Goal: Transaction & Acquisition: Purchase product/service

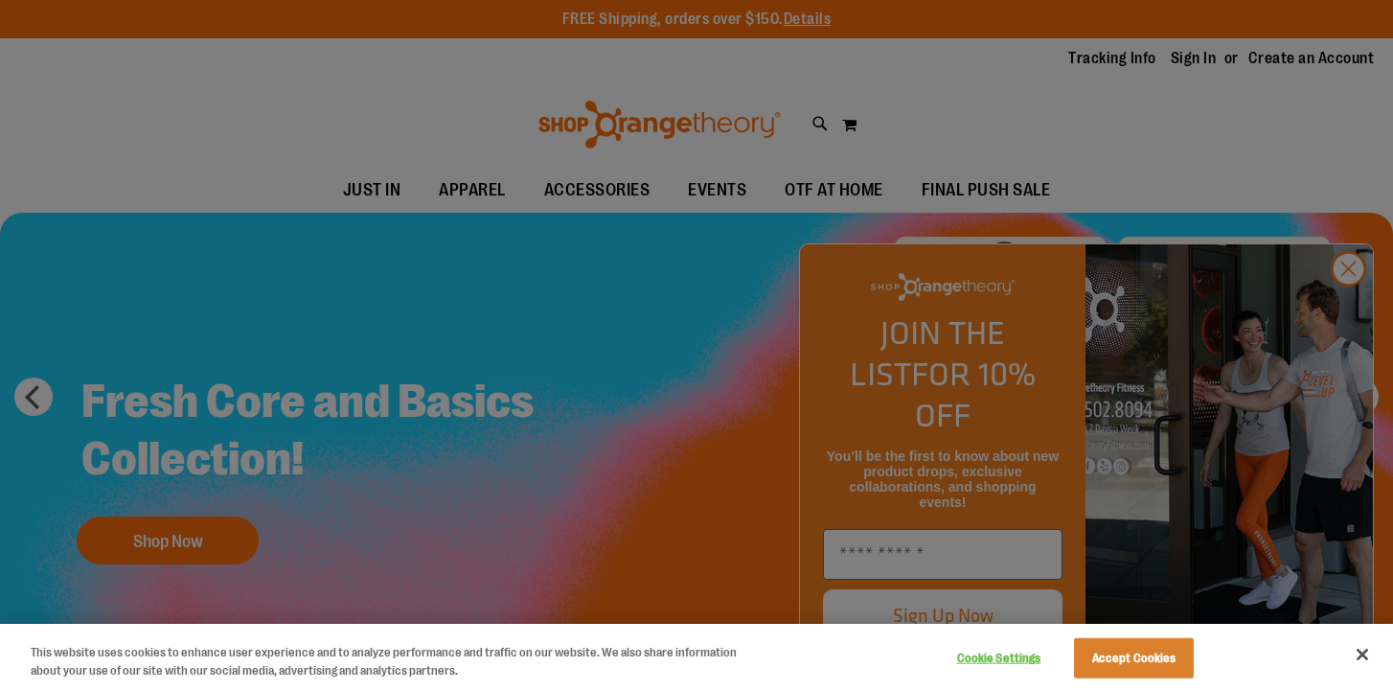
click at [1340, 308] on div at bounding box center [696, 345] width 1393 height 690
click at [1344, 306] on div at bounding box center [696, 345] width 1393 height 690
click at [1146, 653] on button "Accept Cookies" at bounding box center [1134, 658] width 120 height 40
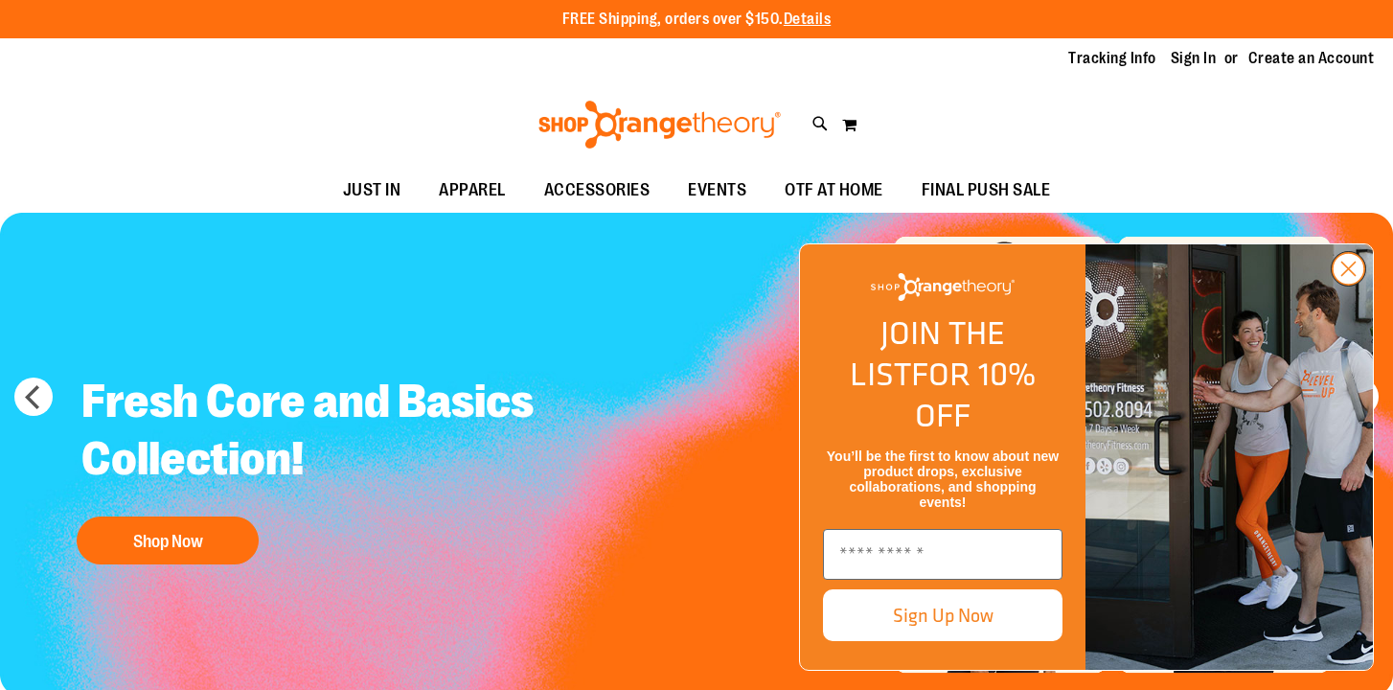
click at [1345, 284] on circle "Close dialog" at bounding box center [1348, 269] width 32 height 32
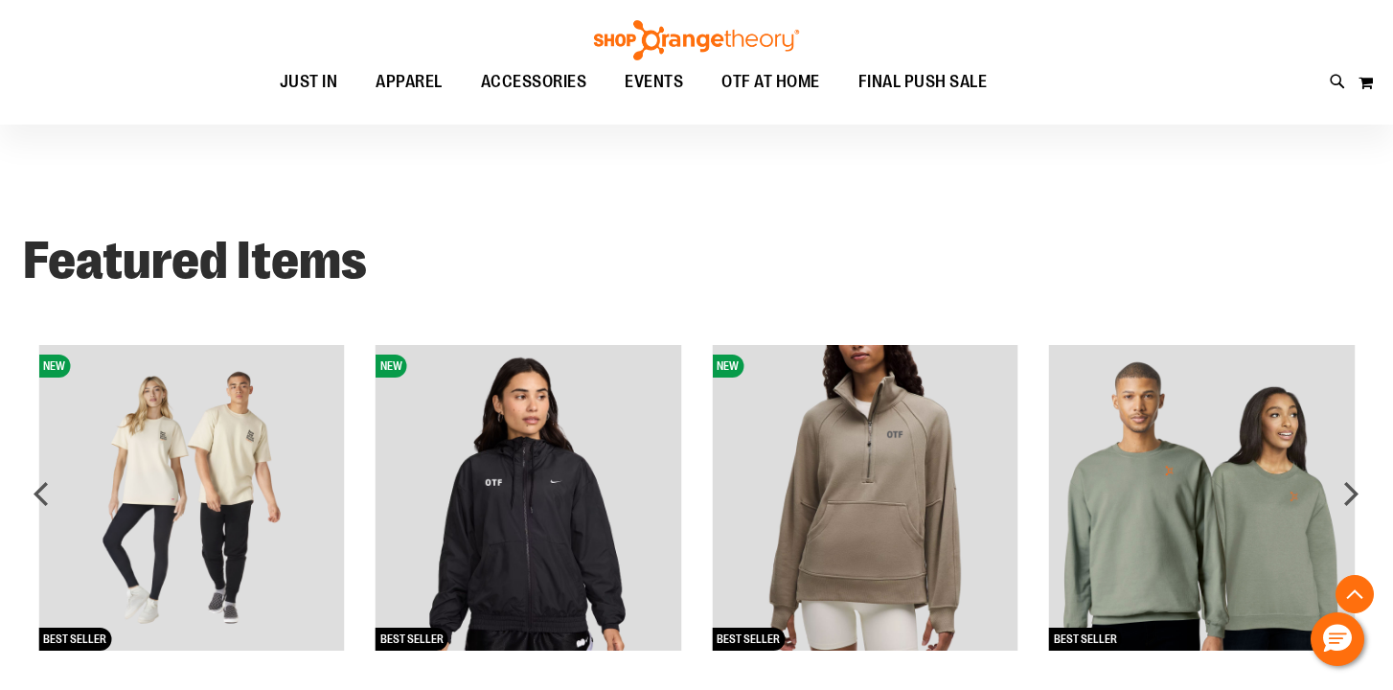
scroll to position [1325, 0]
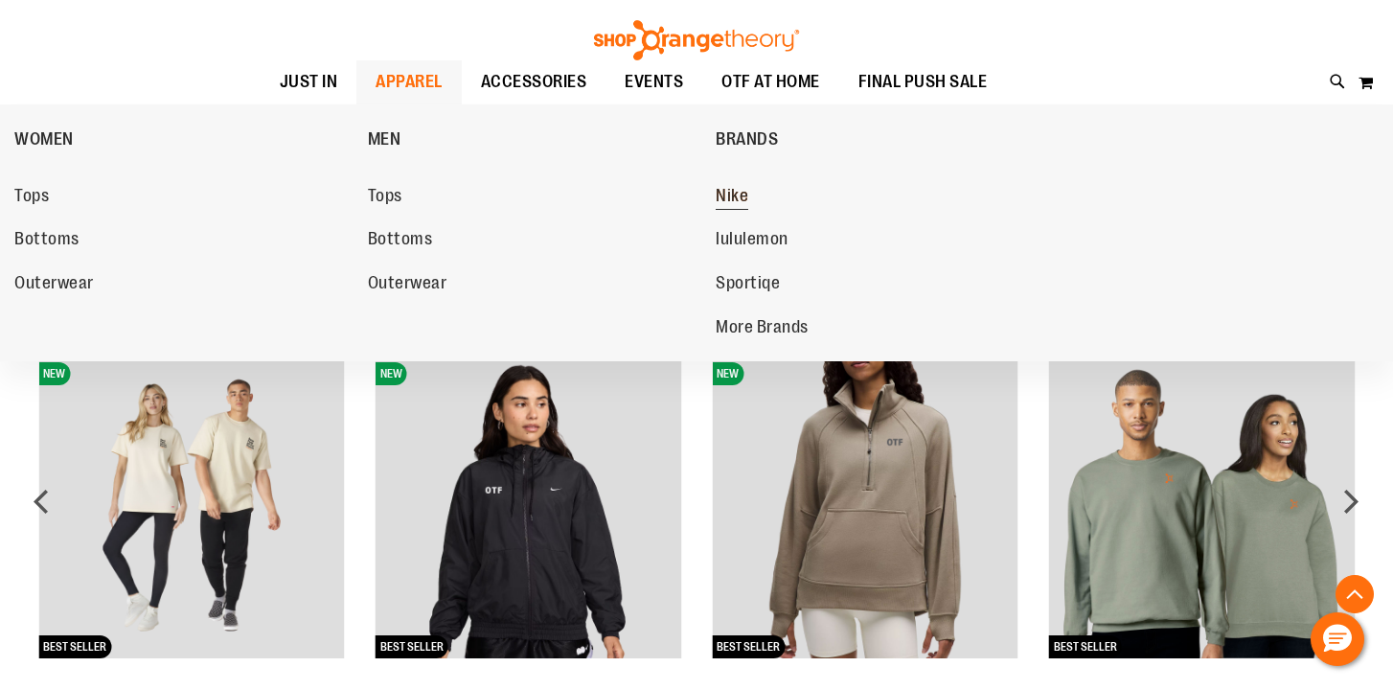
click at [730, 198] on span "Nike" at bounding box center [731, 198] width 33 height 24
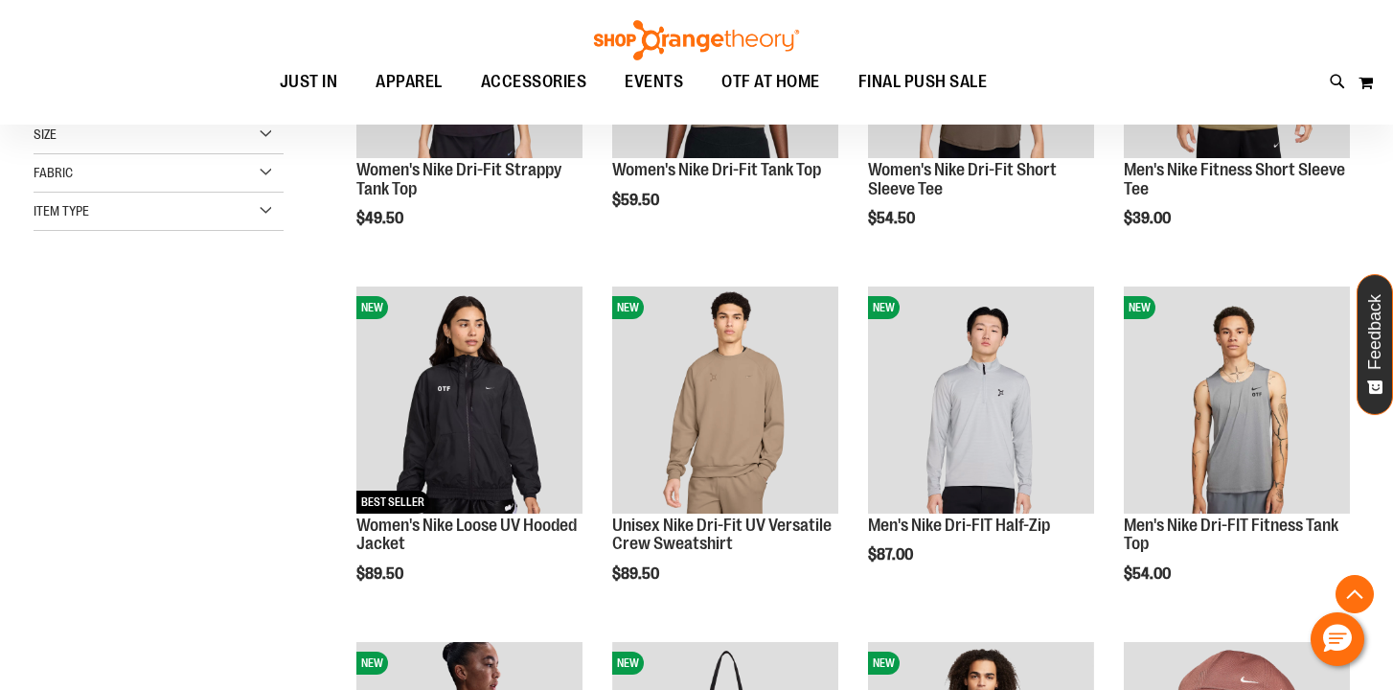
scroll to position [460, 0]
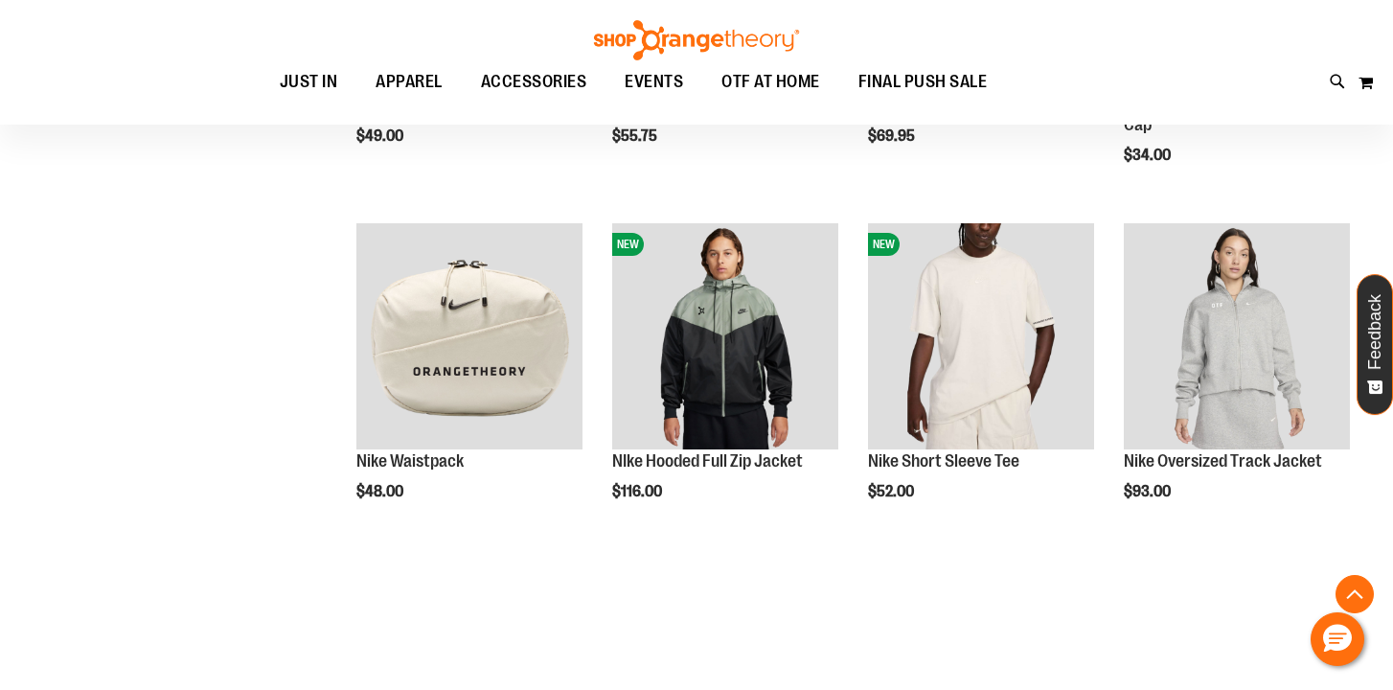
scroll to position [1237, 0]
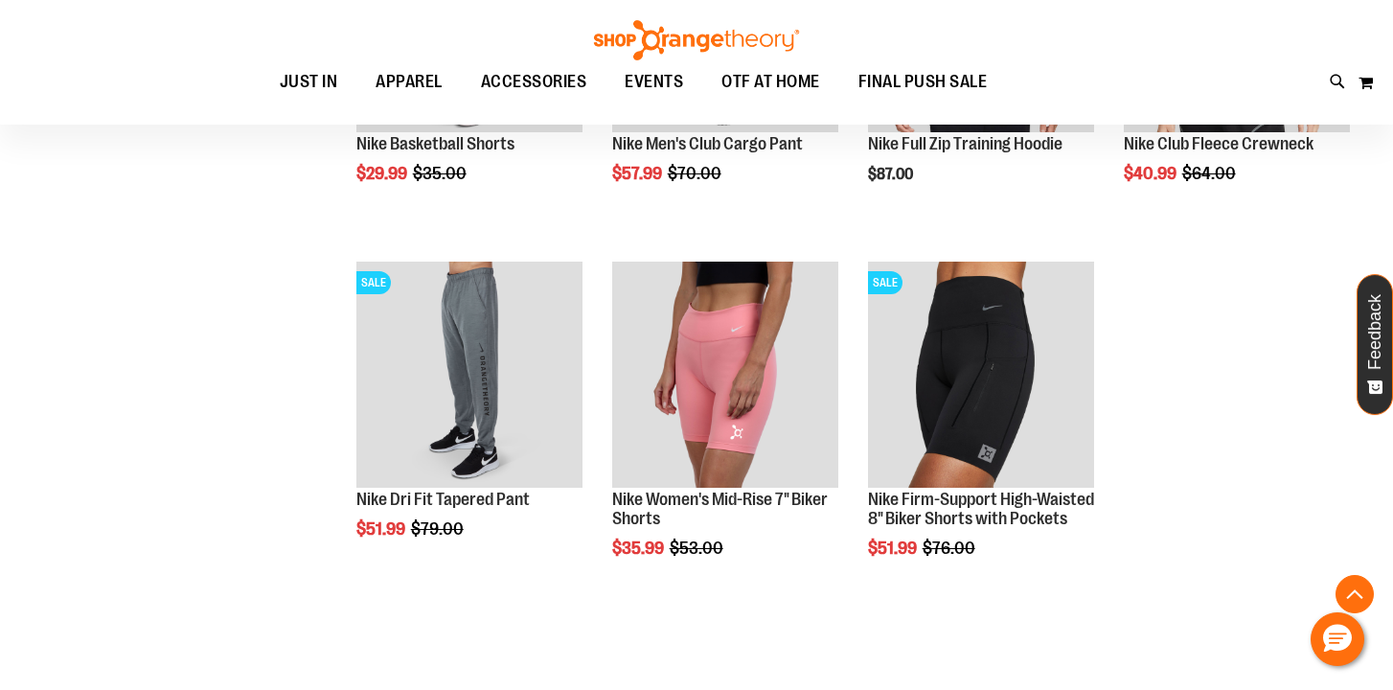
scroll to position [2268, 0]
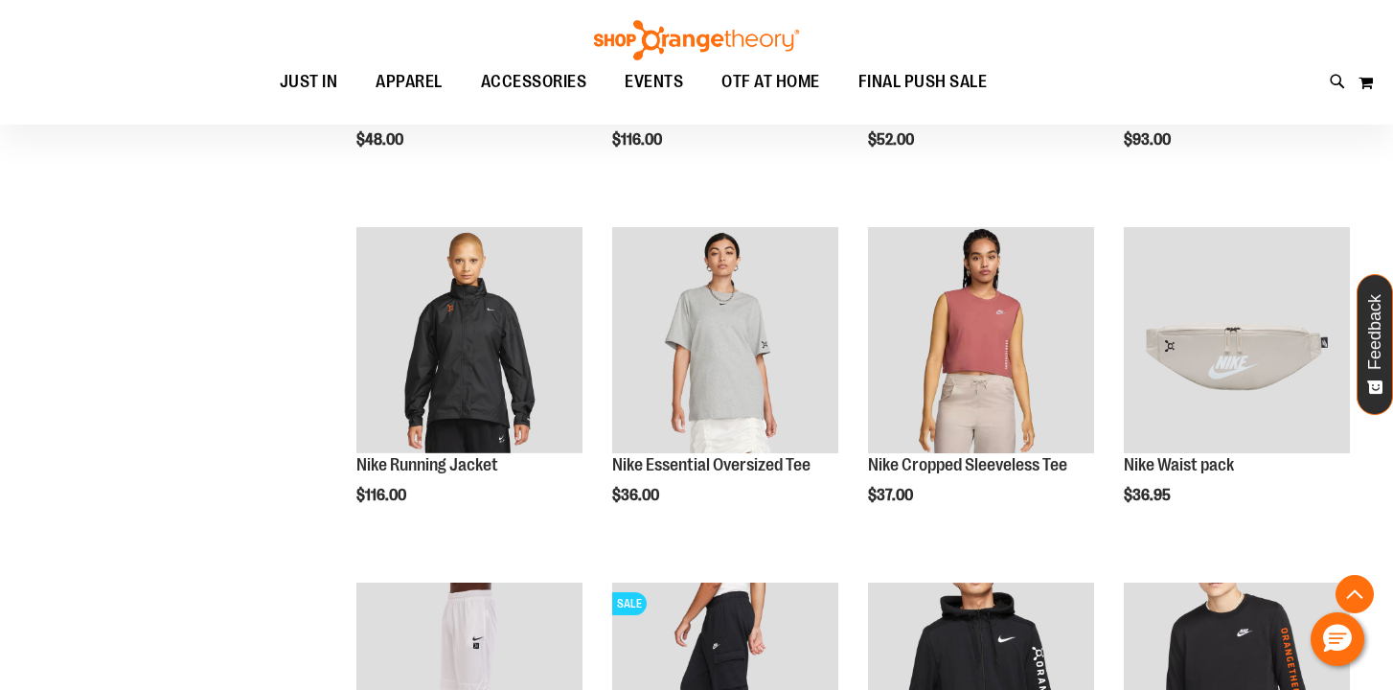
scroll to position [1586, 0]
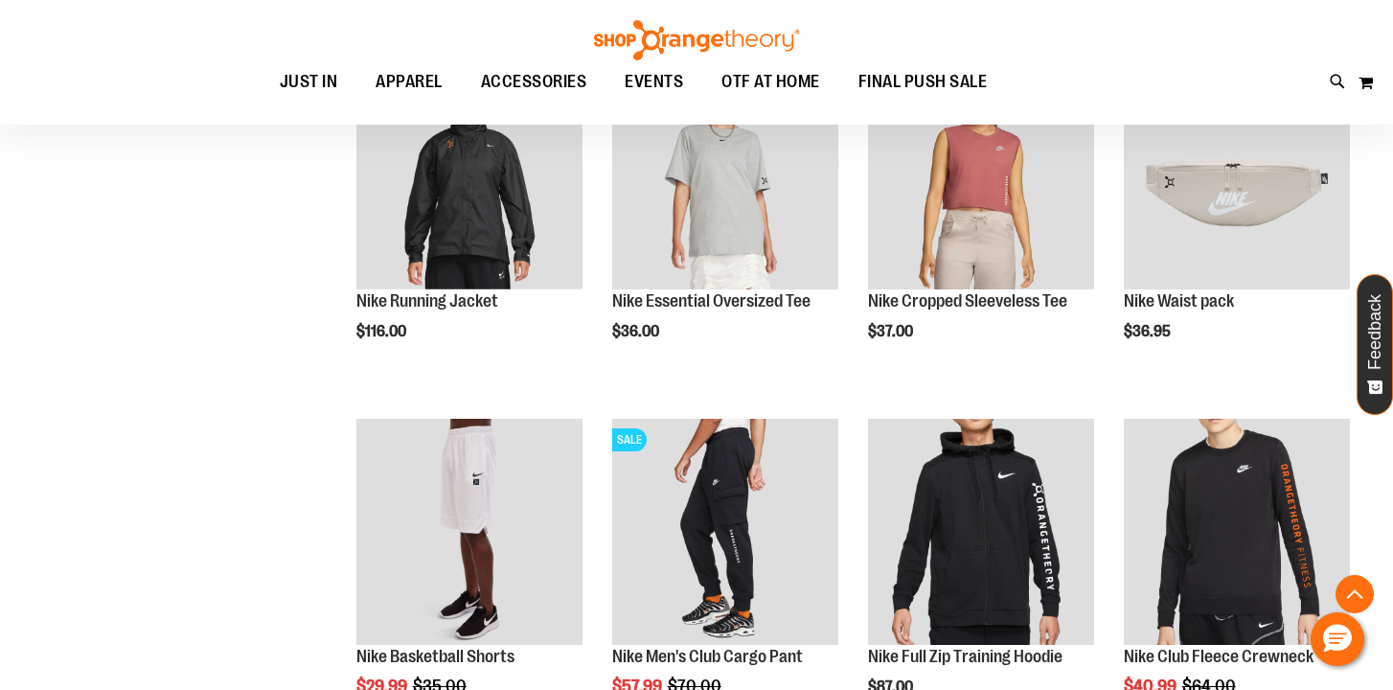
scroll to position [1753, 0]
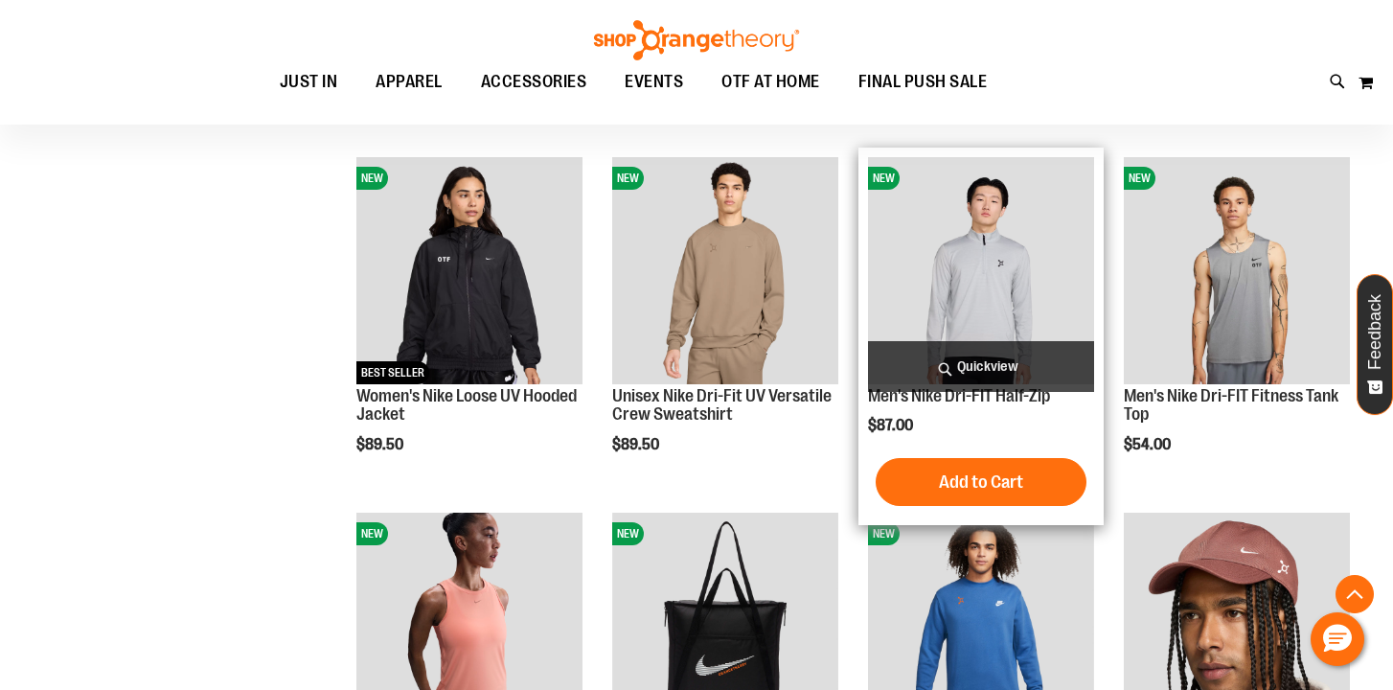
scroll to position [580, 0]
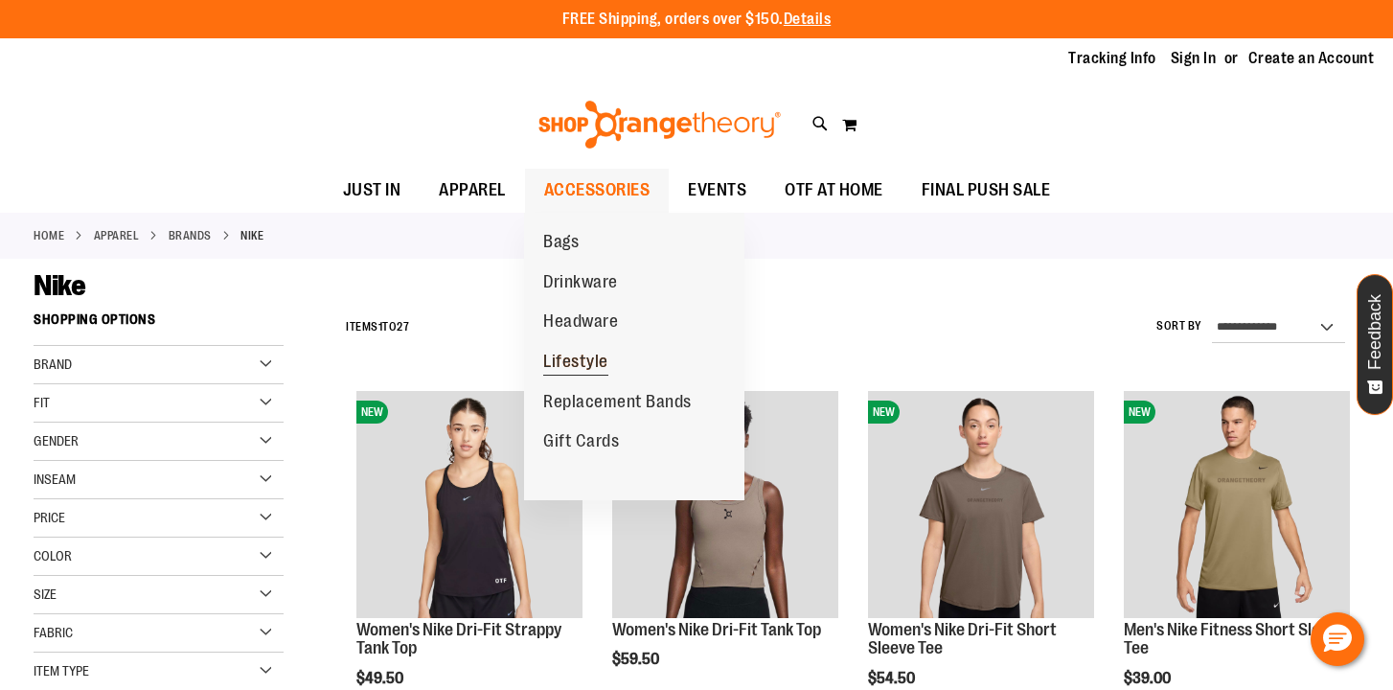
click at [576, 359] on span "Lifestyle" at bounding box center [575, 364] width 65 height 24
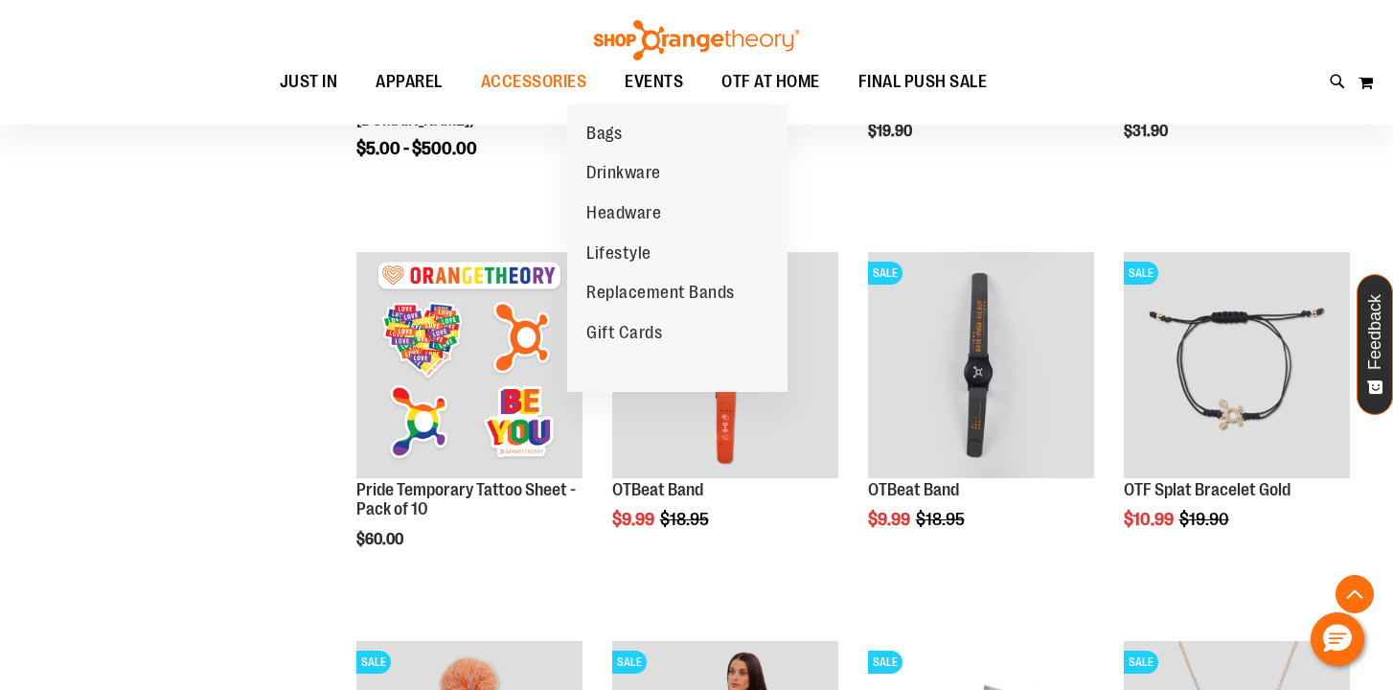
scroll to position [537, 0]
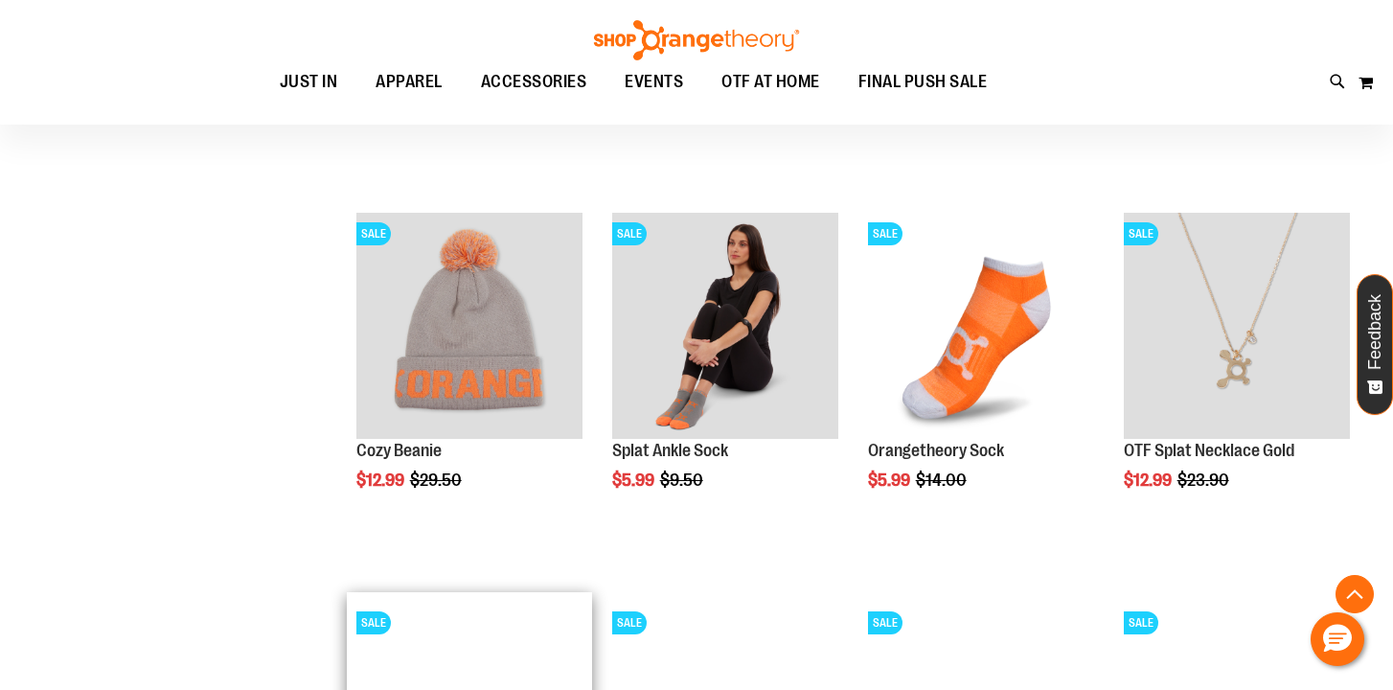
scroll to position [954, 0]
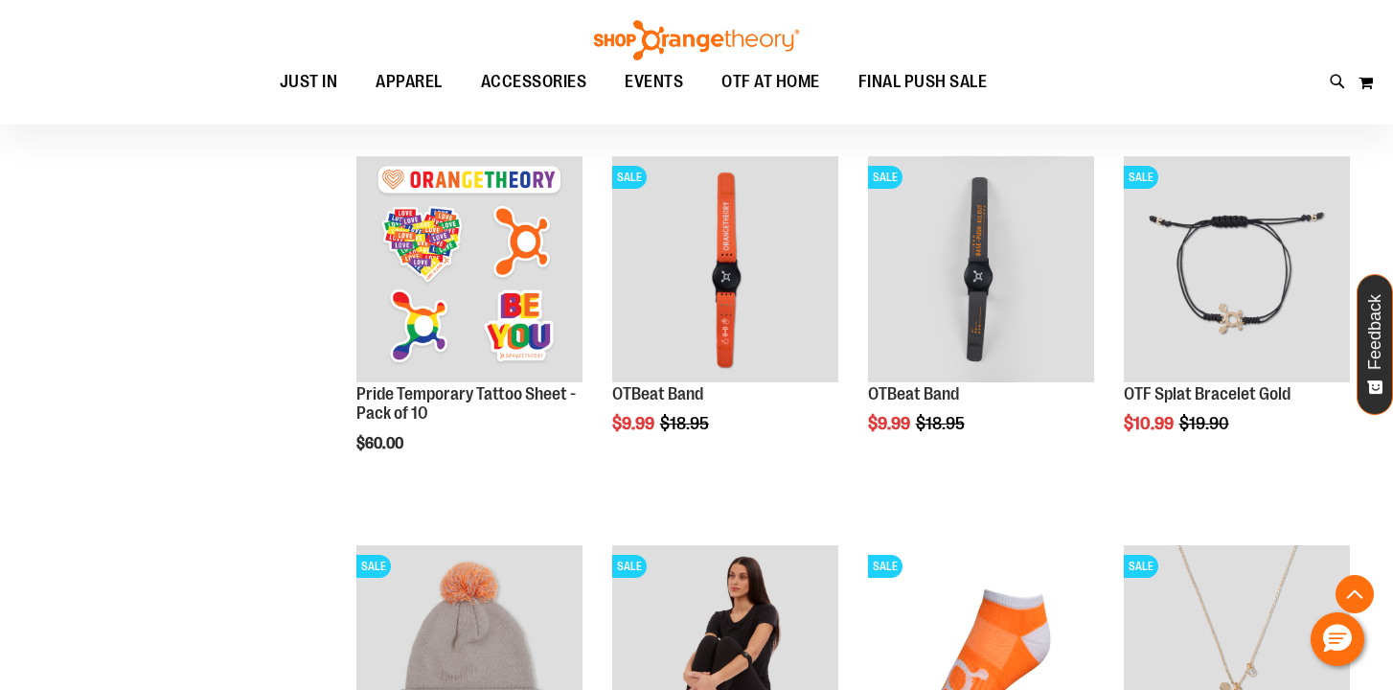
scroll to position [625, 0]
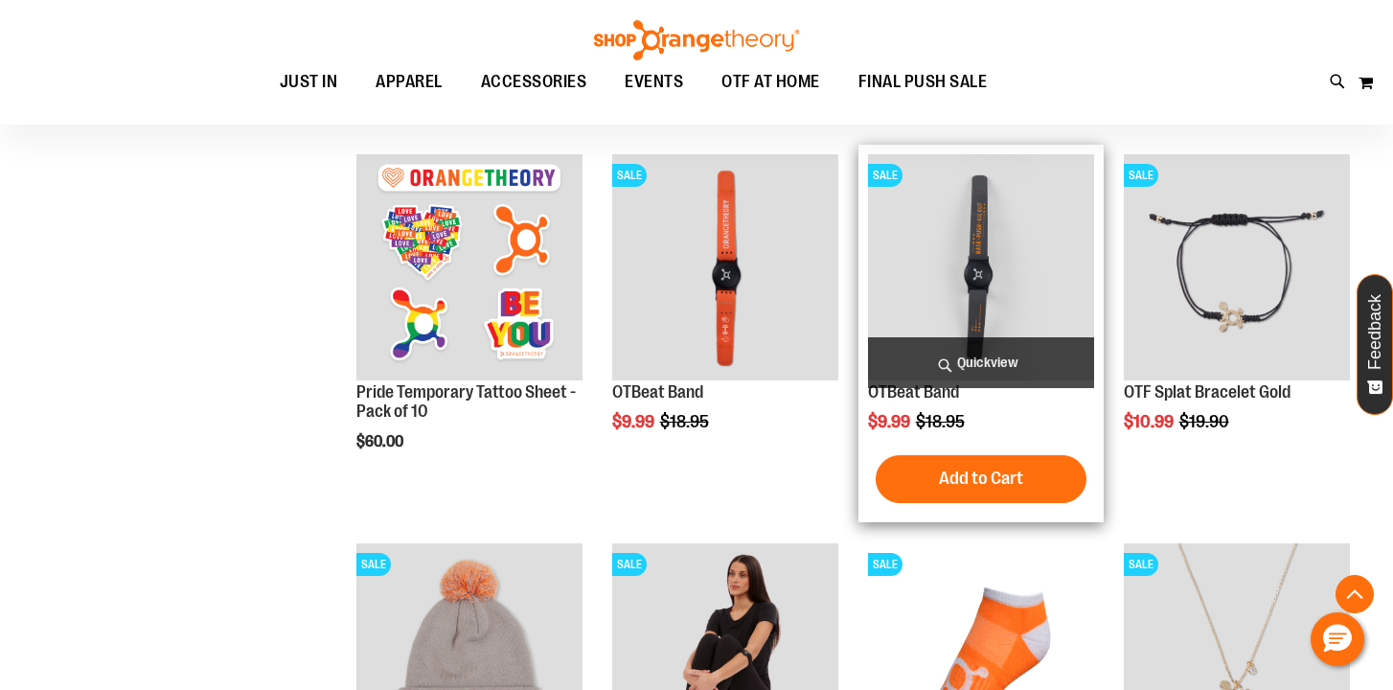
click at [987, 333] on img "product" at bounding box center [981, 267] width 226 height 226
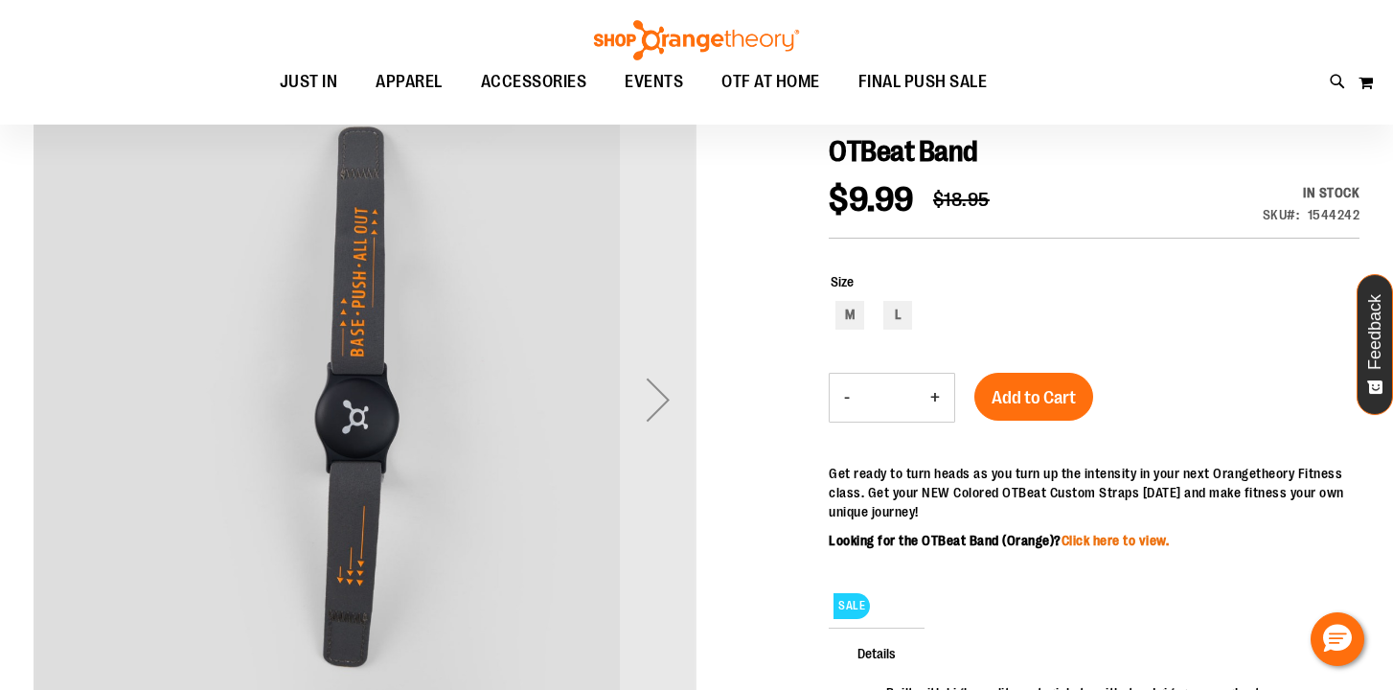
scroll to position [215, 0]
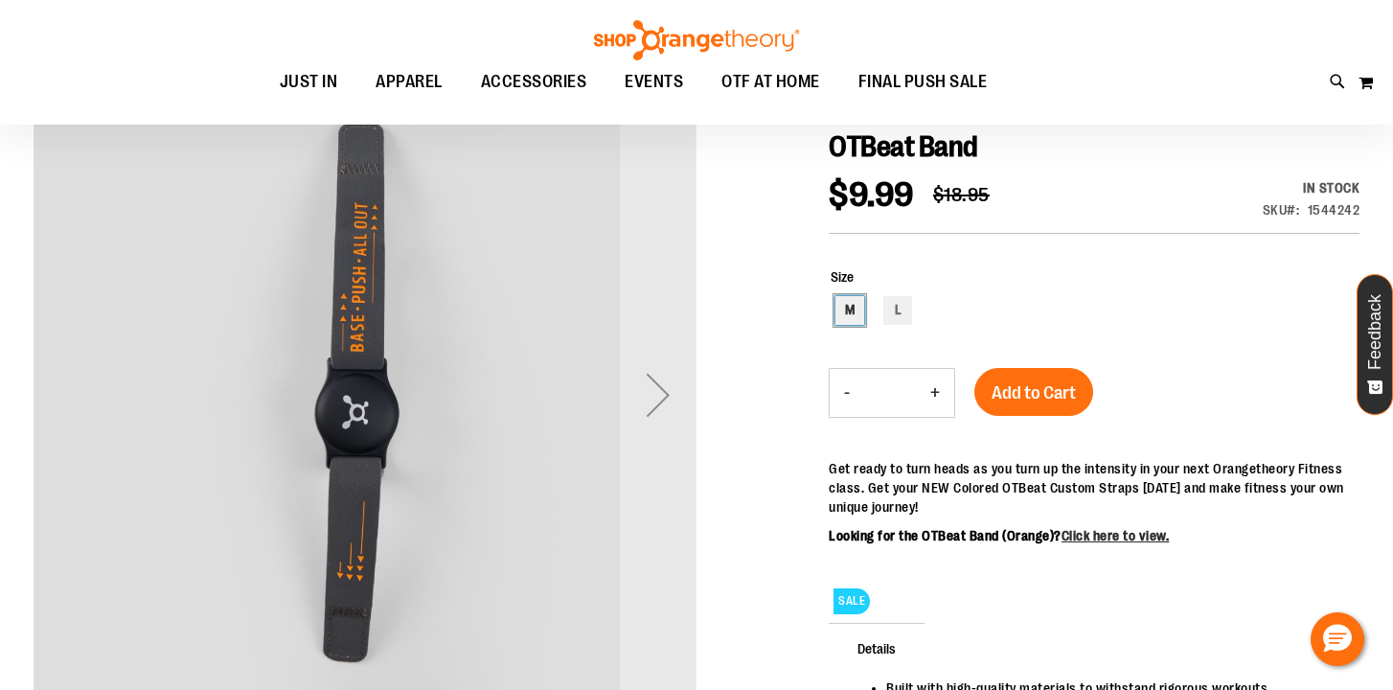
click at [843, 313] on div "M" at bounding box center [849, 310] width 29 height 29
type input "***"
click at [655, 383] on div "Next" at bounding box center [658, 394] width 77 height 77
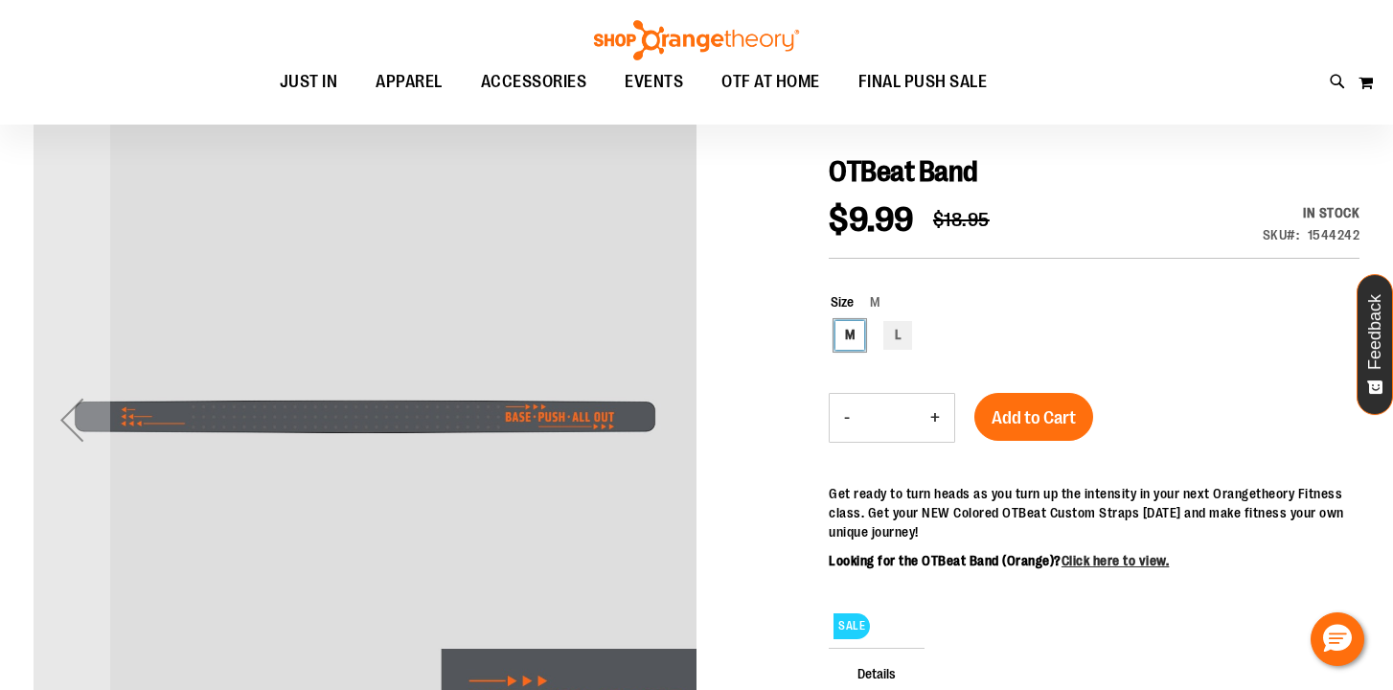
scroll to position [179, 0]
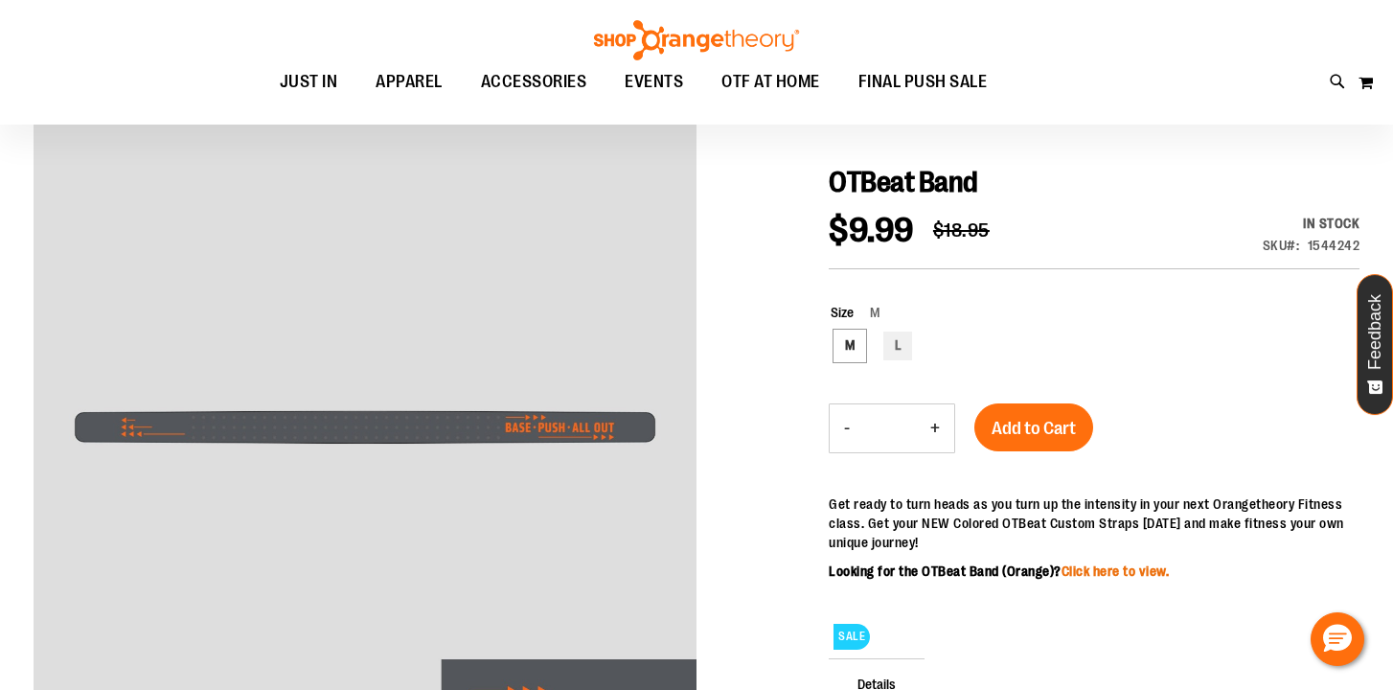
click at [1097, 571] on link "Click here to view." at bounding box center [1115, 570] width 108 height 15
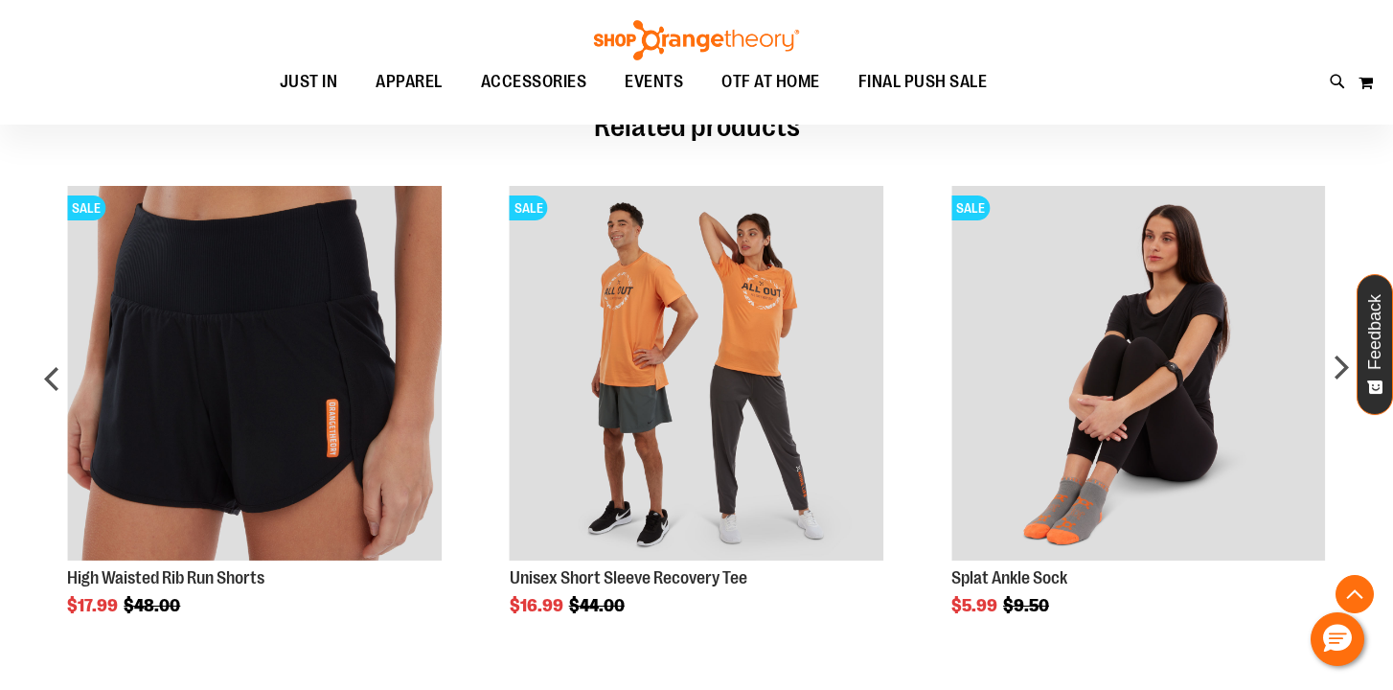
scroll to position [1069, 0]
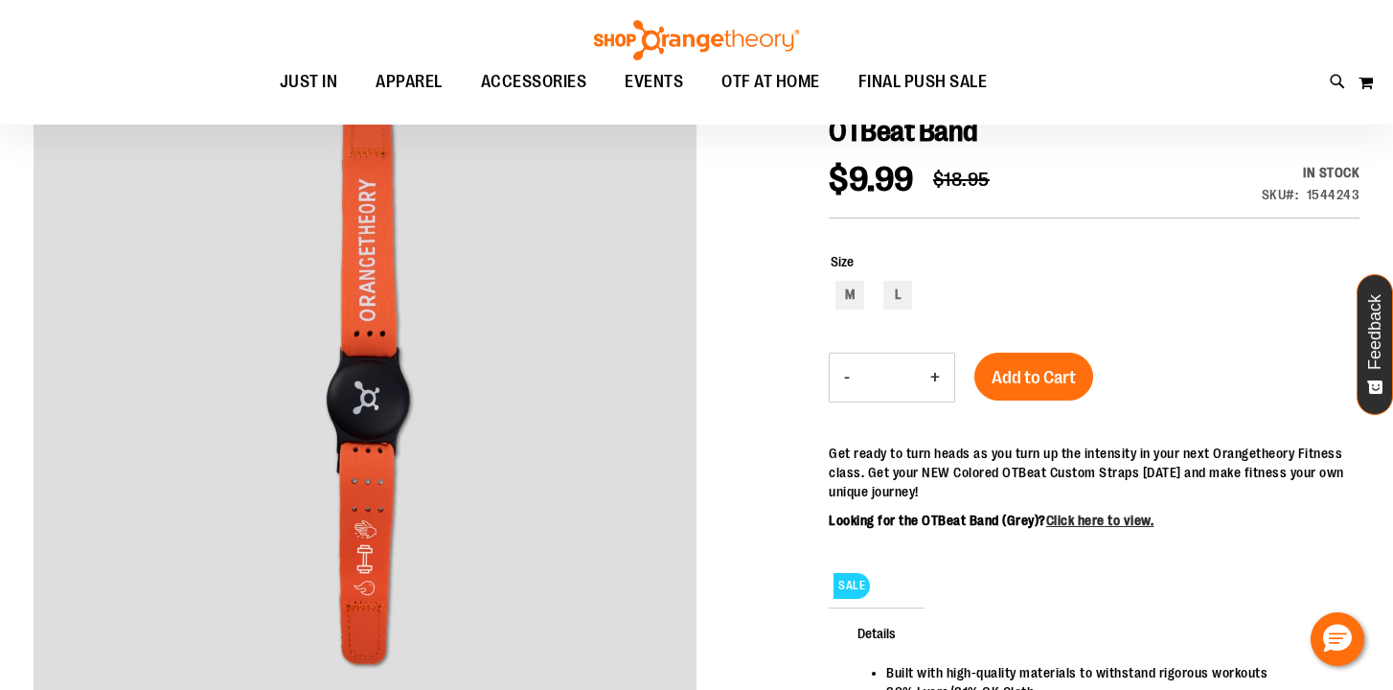
scroll to position [227, 0]
